Goal: Task Accomplishment & Management: Manage account settings

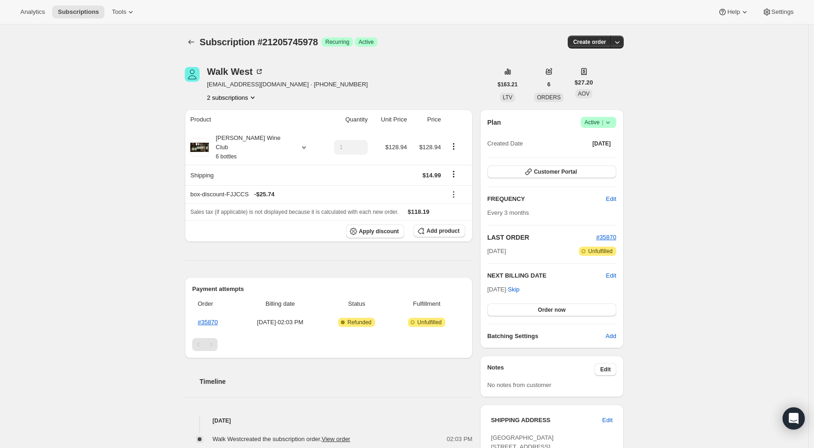
click at [612, 123] on icon at bounding box center [607, 122] width 9 height 9
click at [593, 156] on span "Cancel subscription" at bounding box center [598, 156] width 52 height 7
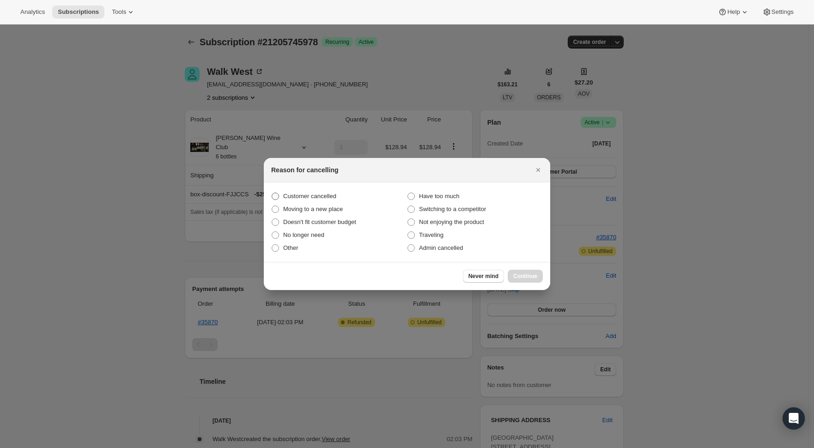
click at [308, 197] on span "Customer cancelled" at bounding box center [309, 196] width 53 height 7
click at [272, 193] on input "Customer cancelled" at bounding box center [271, 193] width 0 height 0
radio input "true"
click at [530, 278] on span "Continue" at bounding box center [525, 275] width 24 height 7
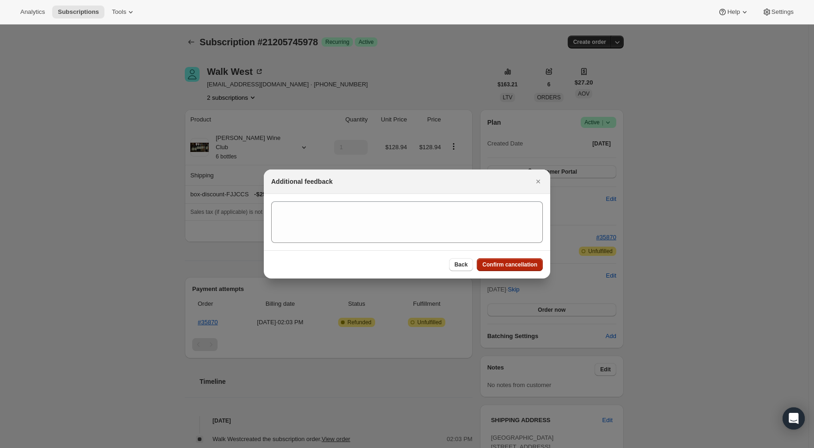
click at [511, 264] on span "Confirm cancellation" at bounding box center [509, 264] width 55 height 7
